Goal: Task Accomplishment & Management: Manage account settings

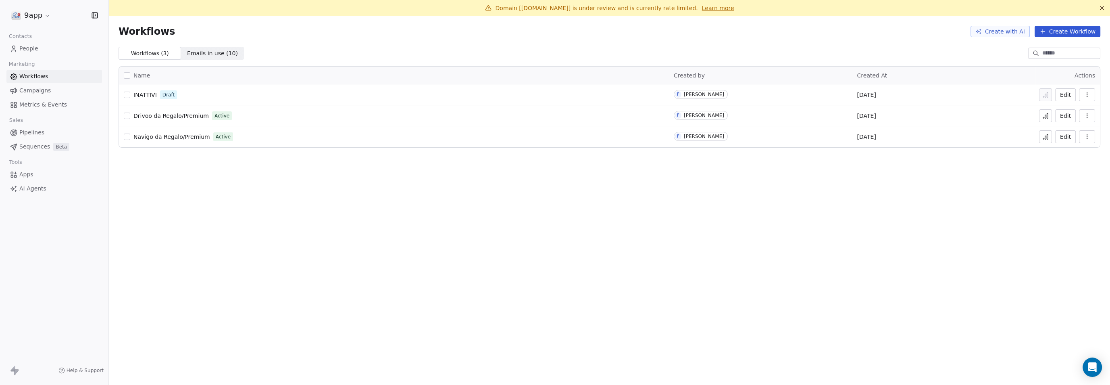
click at [1067, 114] on button "Edit" at bounding box center [1065, 115] width 21 height 13
click at [1064, 137] on button "Edit" at bounding box center [1065, 136] width 21 height 13
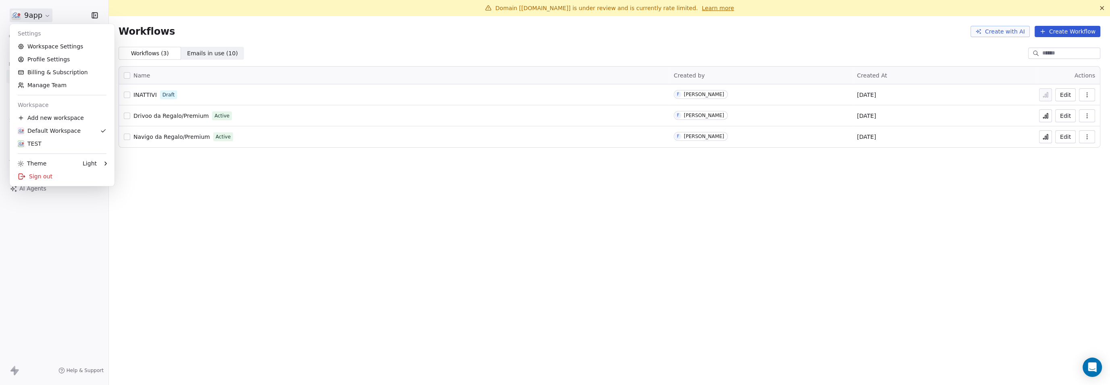
click at [31, 15] on html "9app Contacts People Marketing Workflows Campaigns Metrics & Events Sales Pipel…" at bounding box center [555, 192] width 1110 height 385
click at [47, 64] on link "Profile Settings" at bounding box center [62, 59] width 98 height 13
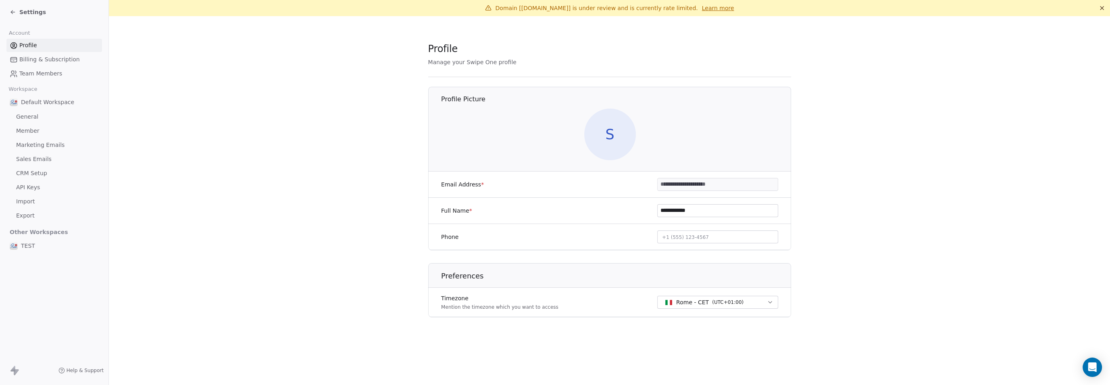
click at [34, 114] on span "General" at bounding box center [27, 116] width 22 height 8
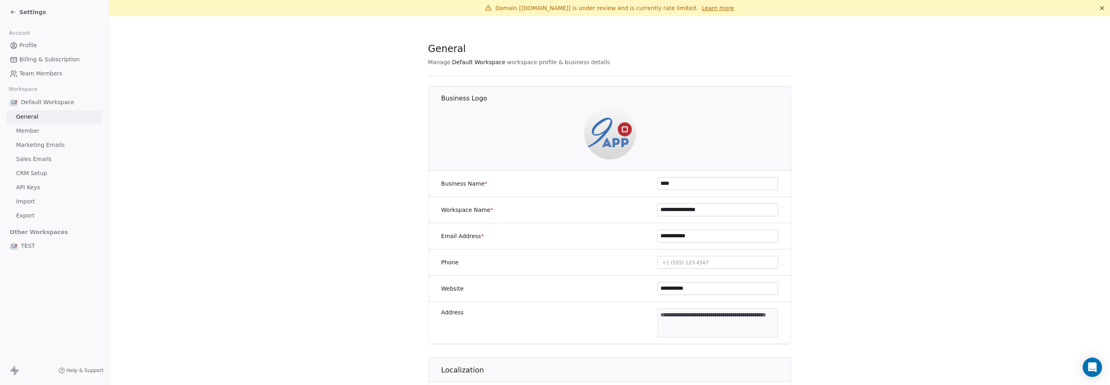
click at [31, 131] on span "Member" at bounding box center [27, 131] width 23 height 8
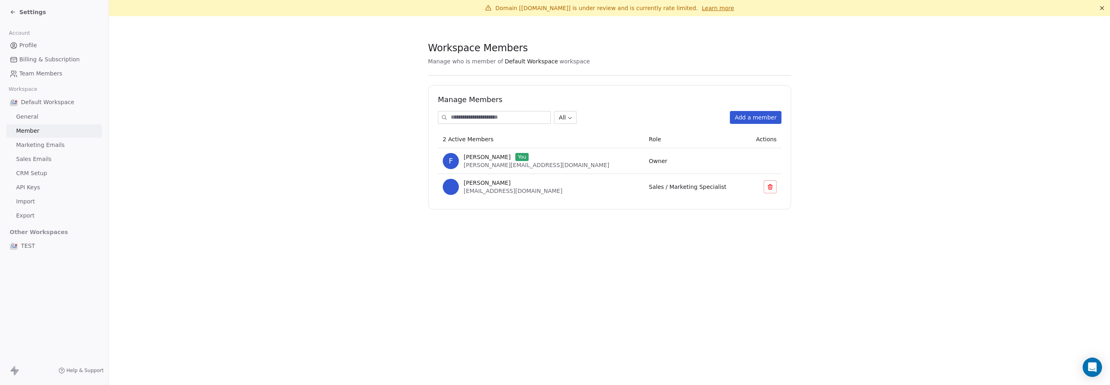
click at [33, 102] on span "Default Workspace" at bounding box center [47, 102] width 53 height 8
click at [31, 142] on span "Marketing Emails" at bounding box center [40, 145] width 48 height 8
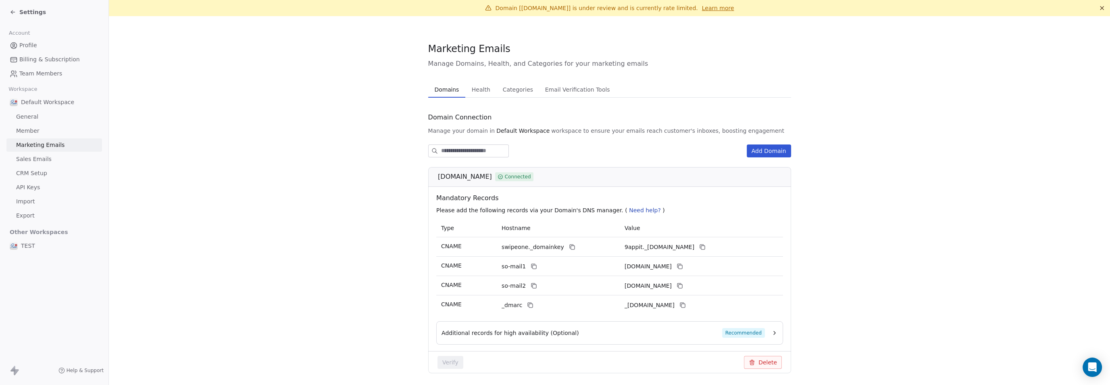
click at [31, 158] on span "Sales Emails" at bounding box center [33, 159] width 35 height 8
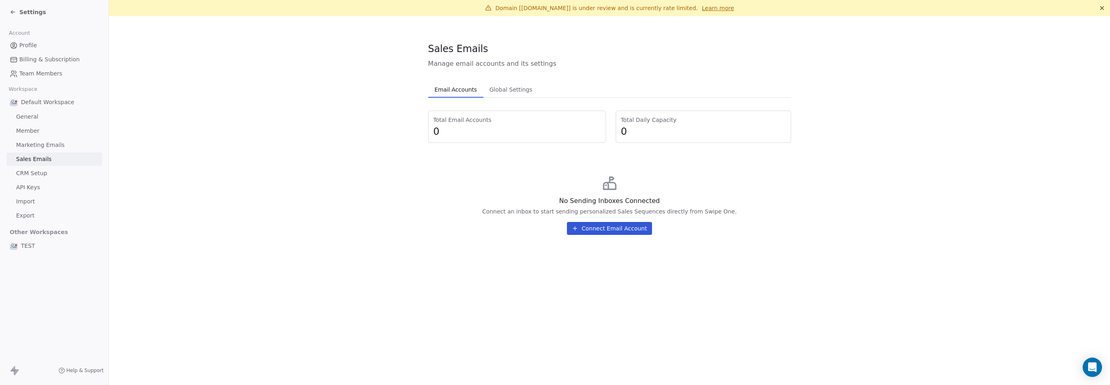
click at [26, 133] on span "Member" at bounding box center [27, 131] width 23 height 8
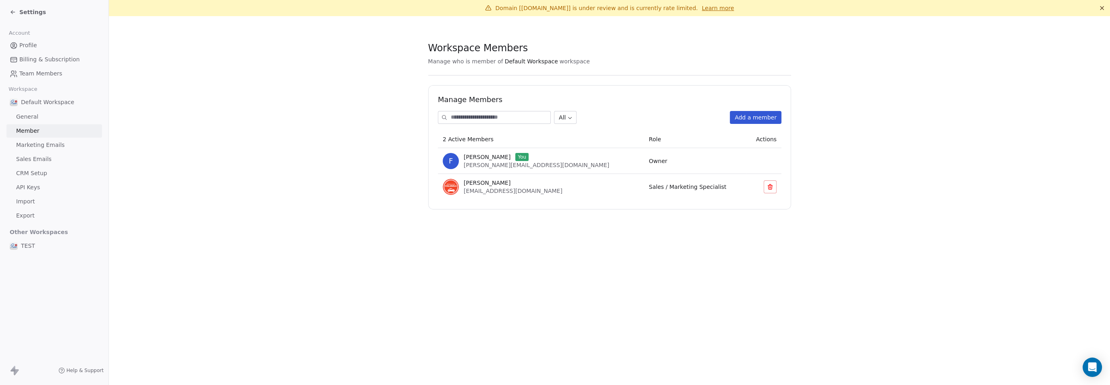
click at [24, 116] on span "General" at bounding box center [27, 116] width 22 height 8
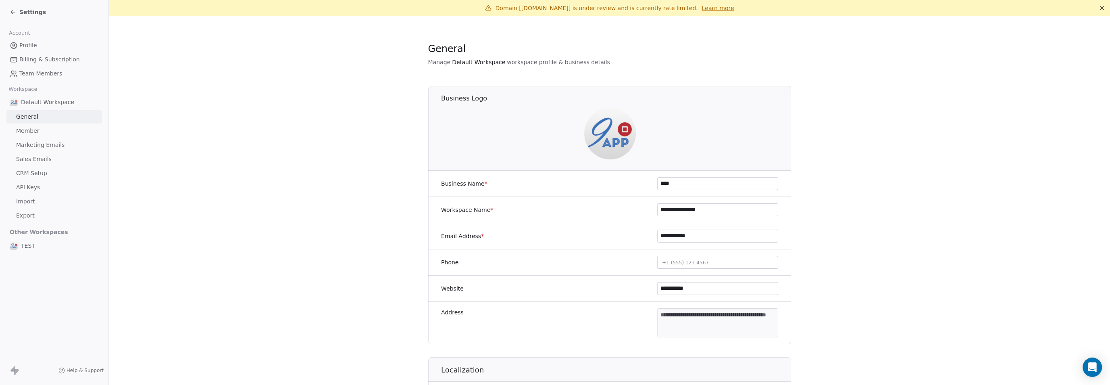
click at [31, 101] on span "Default Workspace" at bounding box center [47, 102] width 53 height 8
click at [23, 157] on span "Sales Emails" at bounding box center [33, 159] width 35 height 8
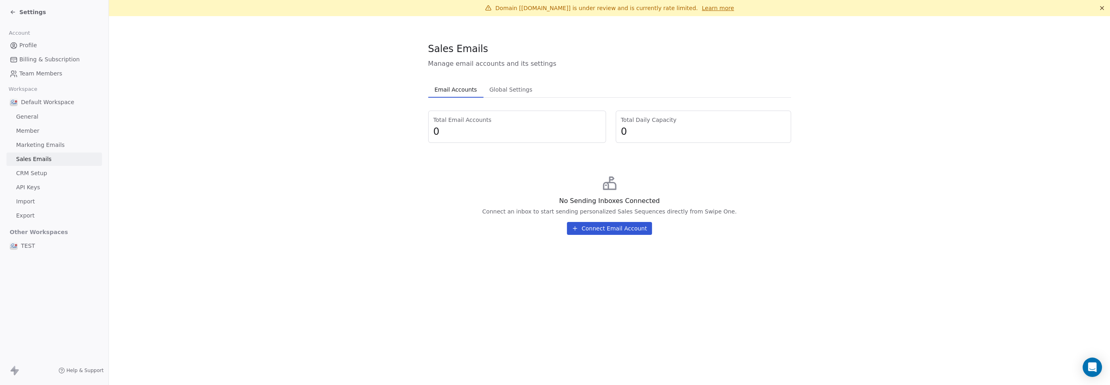
click at [23, 173] on span "CRM Setup" at bounding box center [31, 173] width 31 height 8
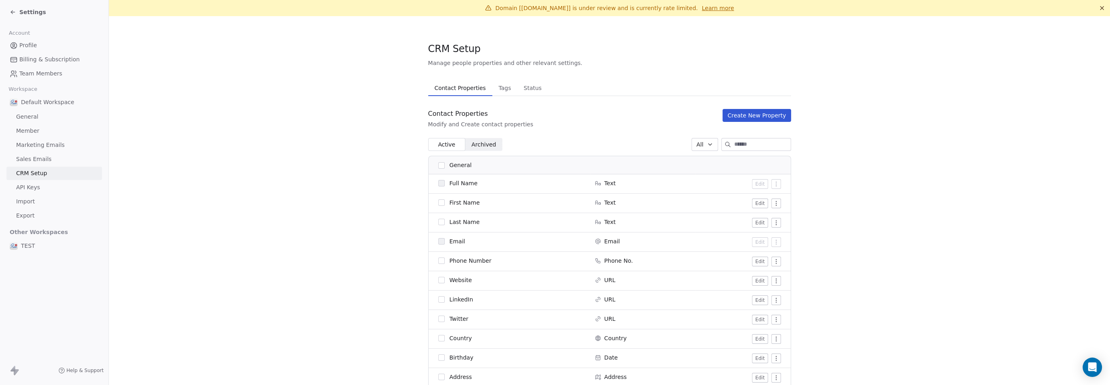
click at [498, 87] on span "Tags" at bounding box center [504, 87] width 19 height 11
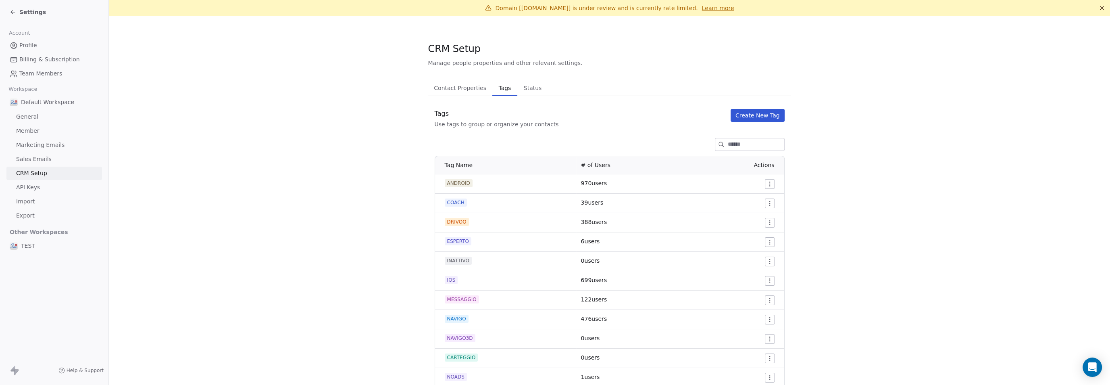
click at [761, 112] on button "Create New Tag" at bounding box center [757, 115] width 54 height 13
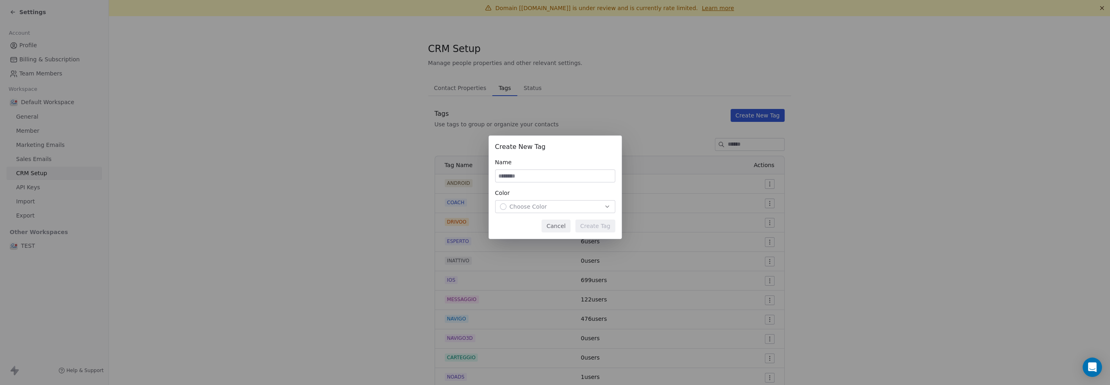
type input "*"
type input "**********"
click at [505, 207] on div "button" at bounding box center [503, 206] width 6 height 6
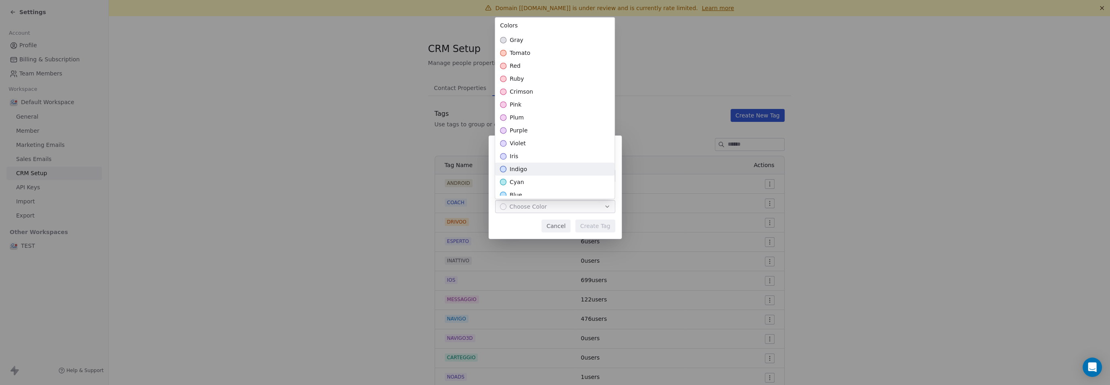
click at [514, 173] on div "indigo" at bounding box center [554, 168] width 119 height 13
click at [589, 229] on div "**********" at bounding box center [555, 192] width 1110 height 139
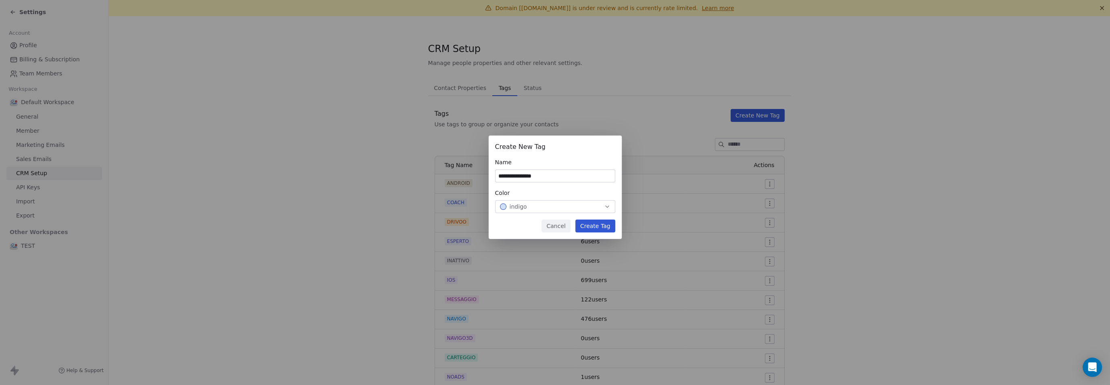
click at [589, 228] on button "Create Tag" at bounding box center [595, 225] width 40 height 13
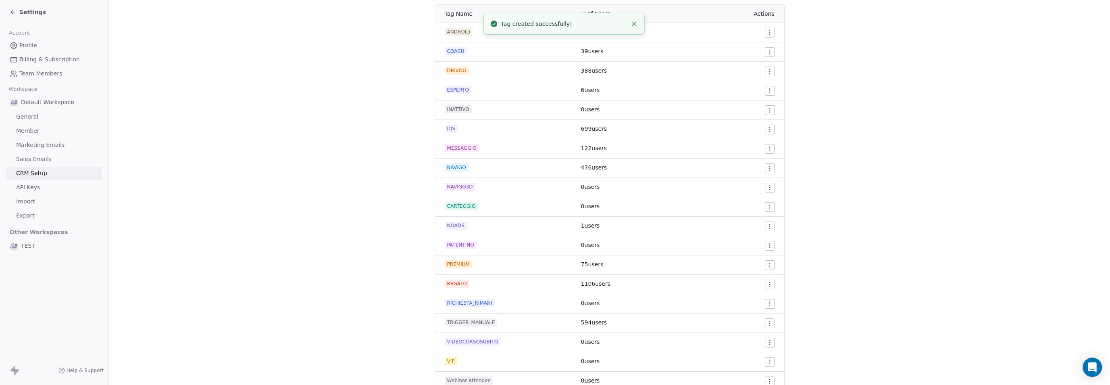
scroll to position [183, 0]
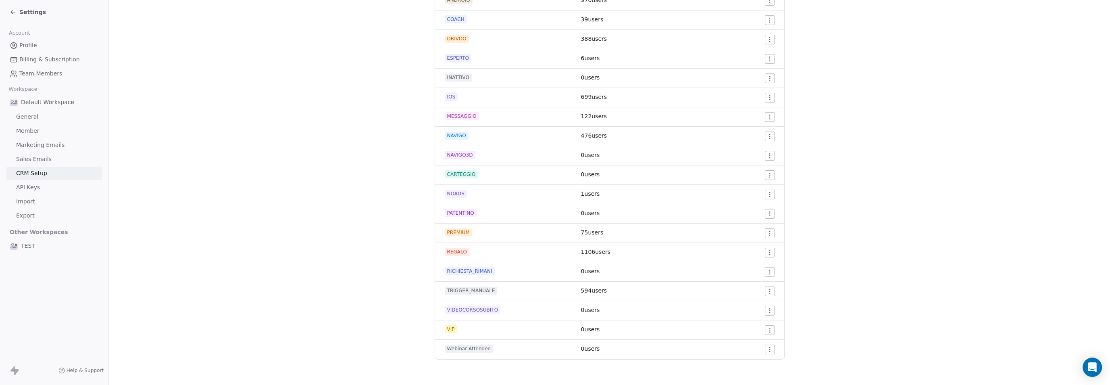
click at [32, 102] on span "Default Workspace" at bounding box center [47, 102] width 53 height 8
click at [25, 118] on span "General" at bounding box center [27, 116] width 22 height 8
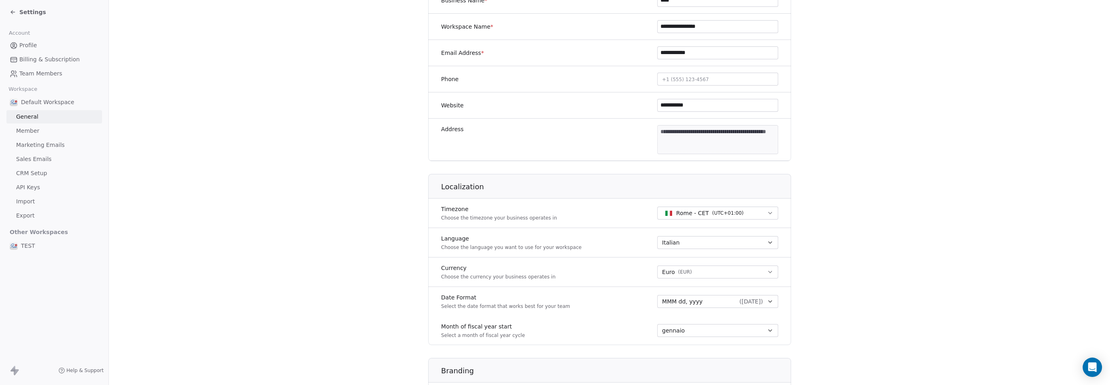
scroll to position [16, 0]
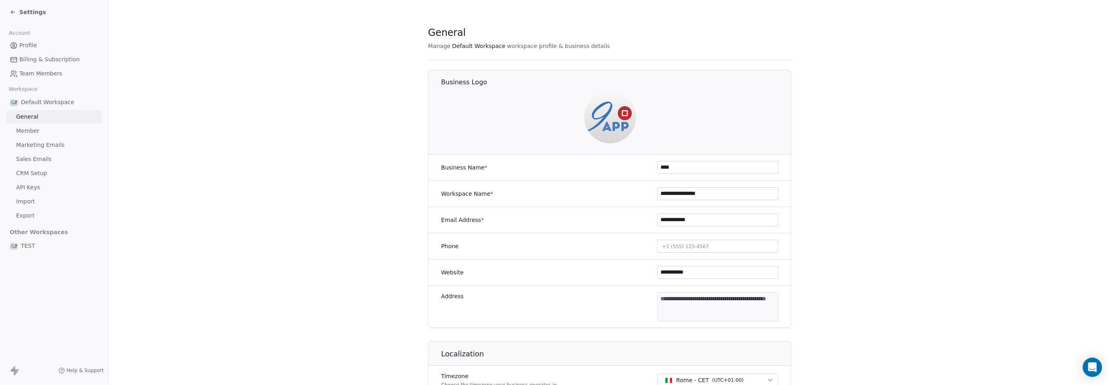
click at [24, 103] on span "Default Workspace" at bounding box center [47, 102] width 53 height 8
click at [12, 11] on icon at bounding box center [13, 12] width 6 height 6
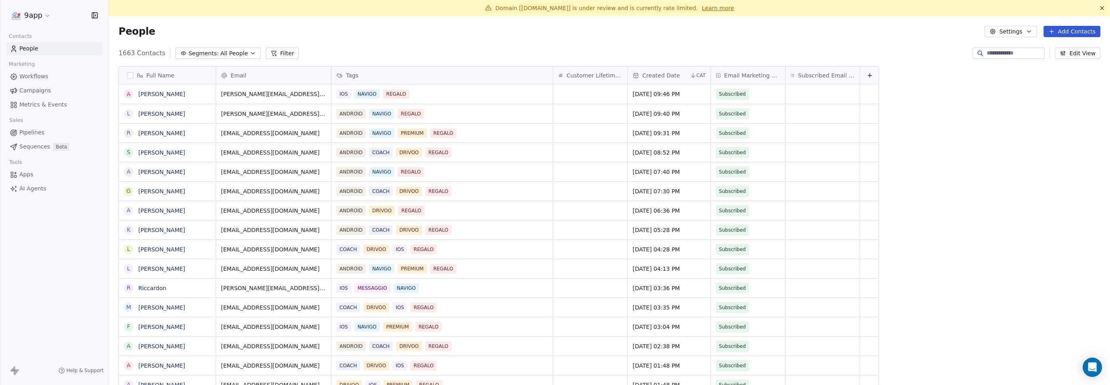
scroll to position [331, 986]
click at [25, 79] on span "Workflows" at bounding box center [33, 76] width 29 height 8
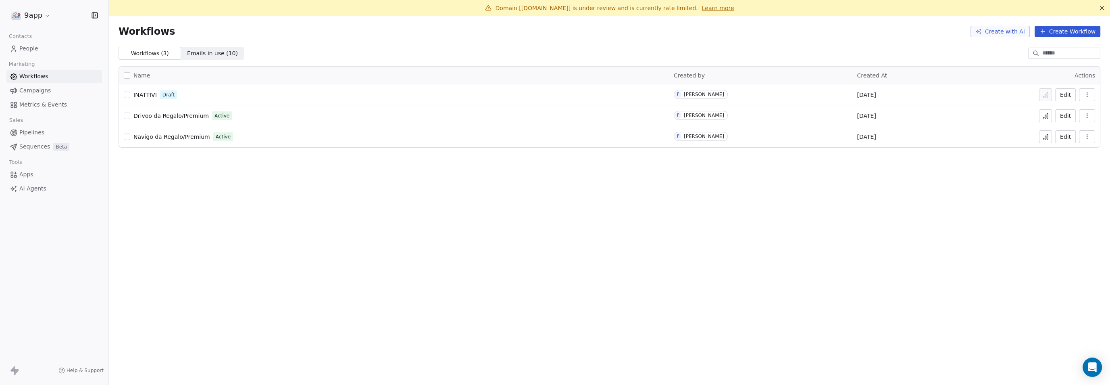
click at [1065, 135] on button "Edit" at bounding box center [1065, 136] width 21 height 13
click at [1067, 135] on button "Edit" at bounding box center [1065, 136] width 21 height 13
